Goal: Find specific page/section: Find specific page/section

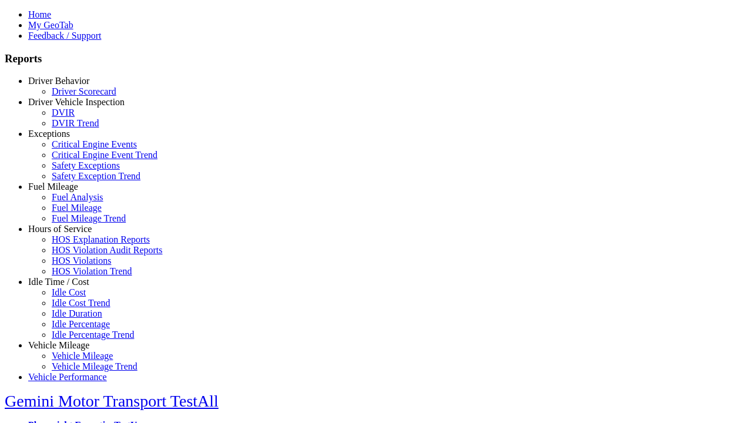
click at [68, 86] on link "Driver Behavior" at bounding box center [58, 81] width 61 height 10
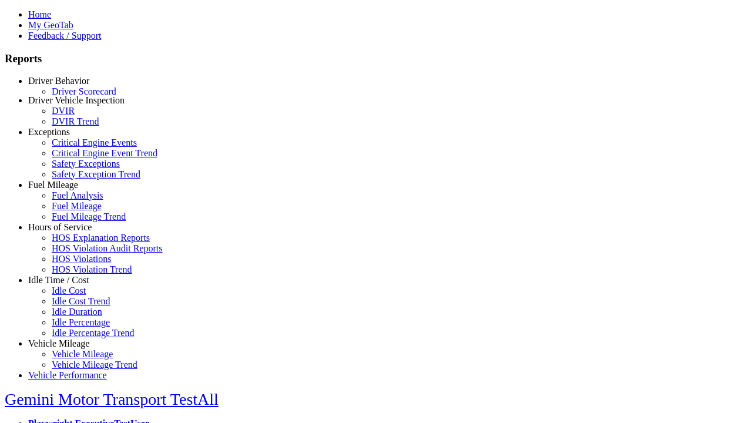
click at [76, 96] on link "Driver Scorecard" at bounding box center [84, 91] width 65 height 10
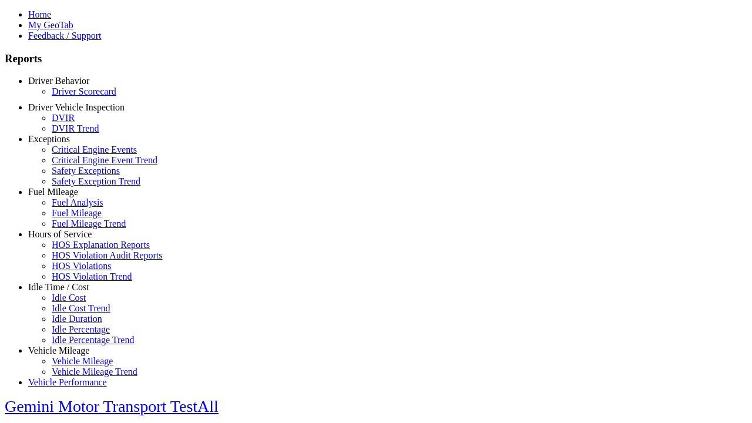
scroll to position [290, 0]
